Goal: Navigation & Orientation: Understand site structure

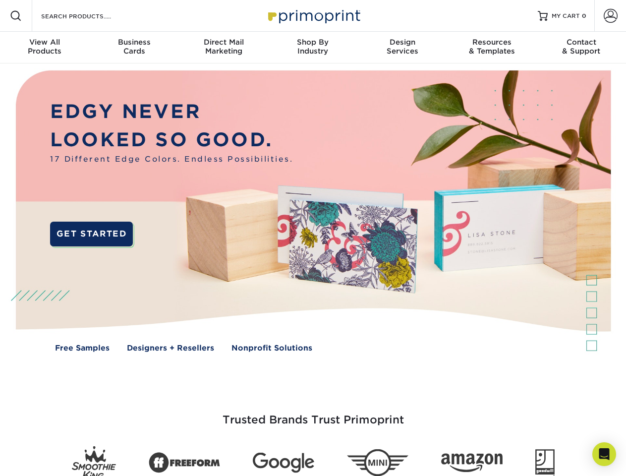
click at [313, 238] on img at bounding box center [313, 218] width 620 height 310
click at [16, 16] on span at bounding box center [16, 16] width 12 height 12
click at [610, 16] on span at bounding box center [611, 16] width 14 height 14
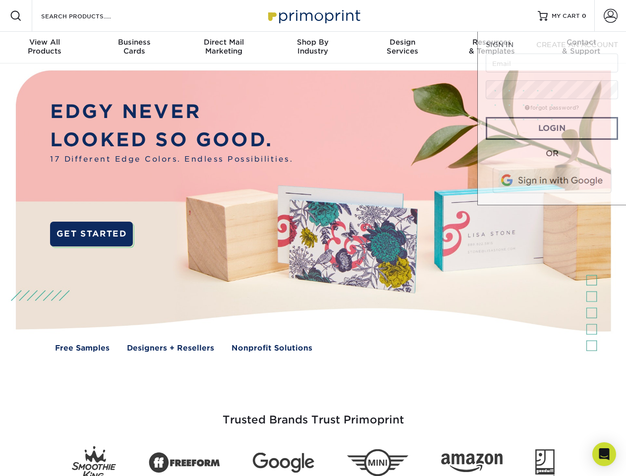
click at [45, 48] on div "View All Products" at bounding box center [44, 47] width 89 height 18
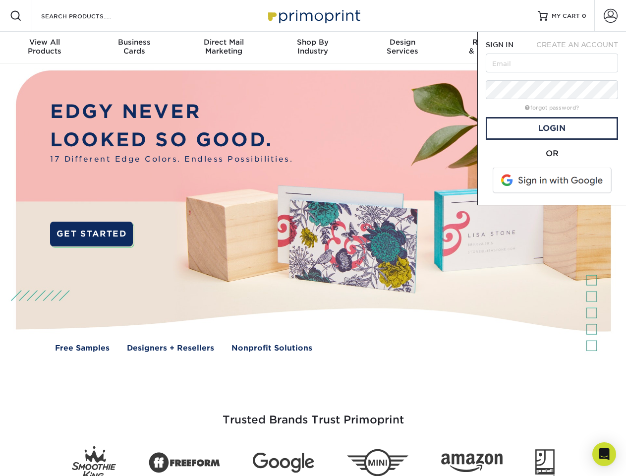
click at [134, 48] on div "Business Cards" at bounding box center [133, 47] width 89 height 18
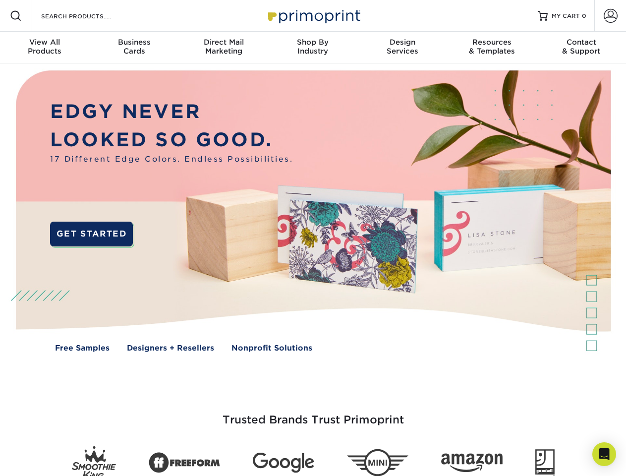
click at [224, 48] on div "Direct Mail Marketing" at bounding box center [223, 47] width 89 height 18
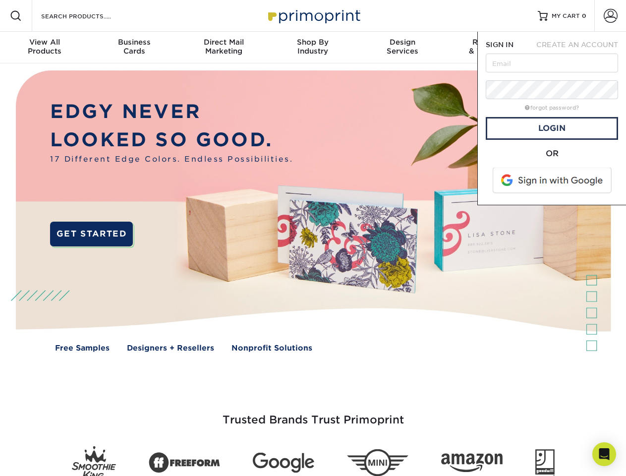
click at [313, 48] on div "Shop By Industry" at bounding box center [312, 47] width 89 height 18
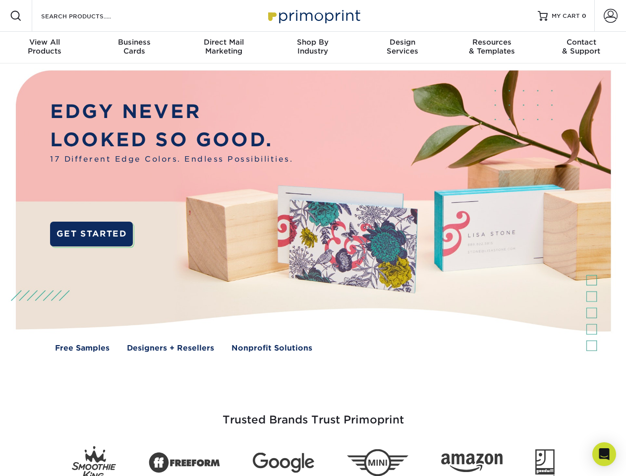
click at [403, 48] on div "Design Services" at bounding box center [402, 47] width 89 height 18
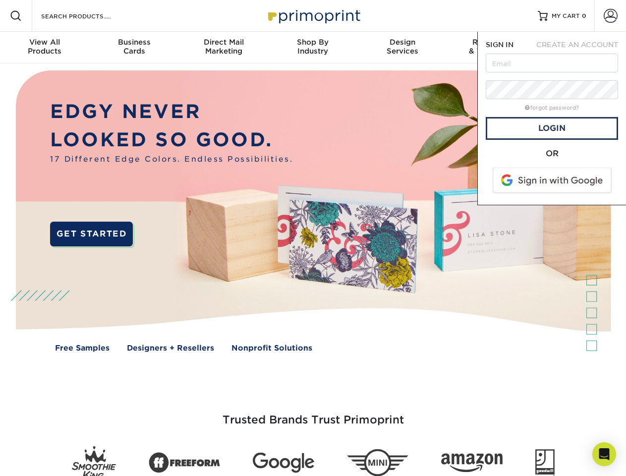
click at [492, 48] on span "SIGN IN" at bounding box center [500, 45] width 28 height 8
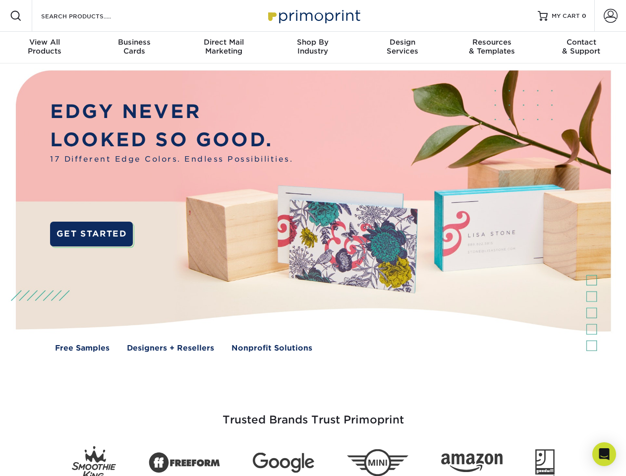
click at [581, 48] on div "Contact & Support" at bounding box center [581, 47] width 89 height 18
